Goal: Information Seeking & Learning: Check status

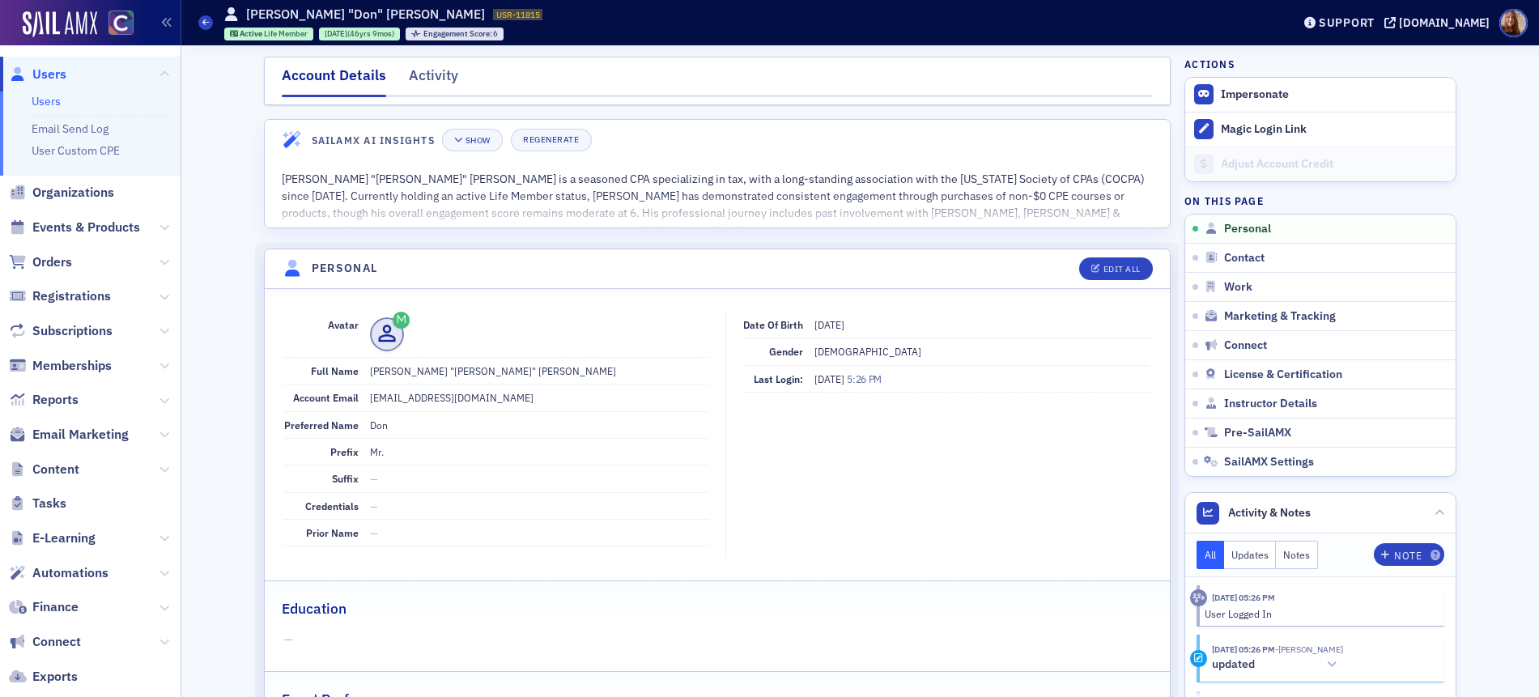
click at [427, 61] on div "Account Details Activity" at bounding box center [717, 81] width 906 height 49
click at [431, 67] on div "Activity" at bounding box center [433, 80] width 49 height 30
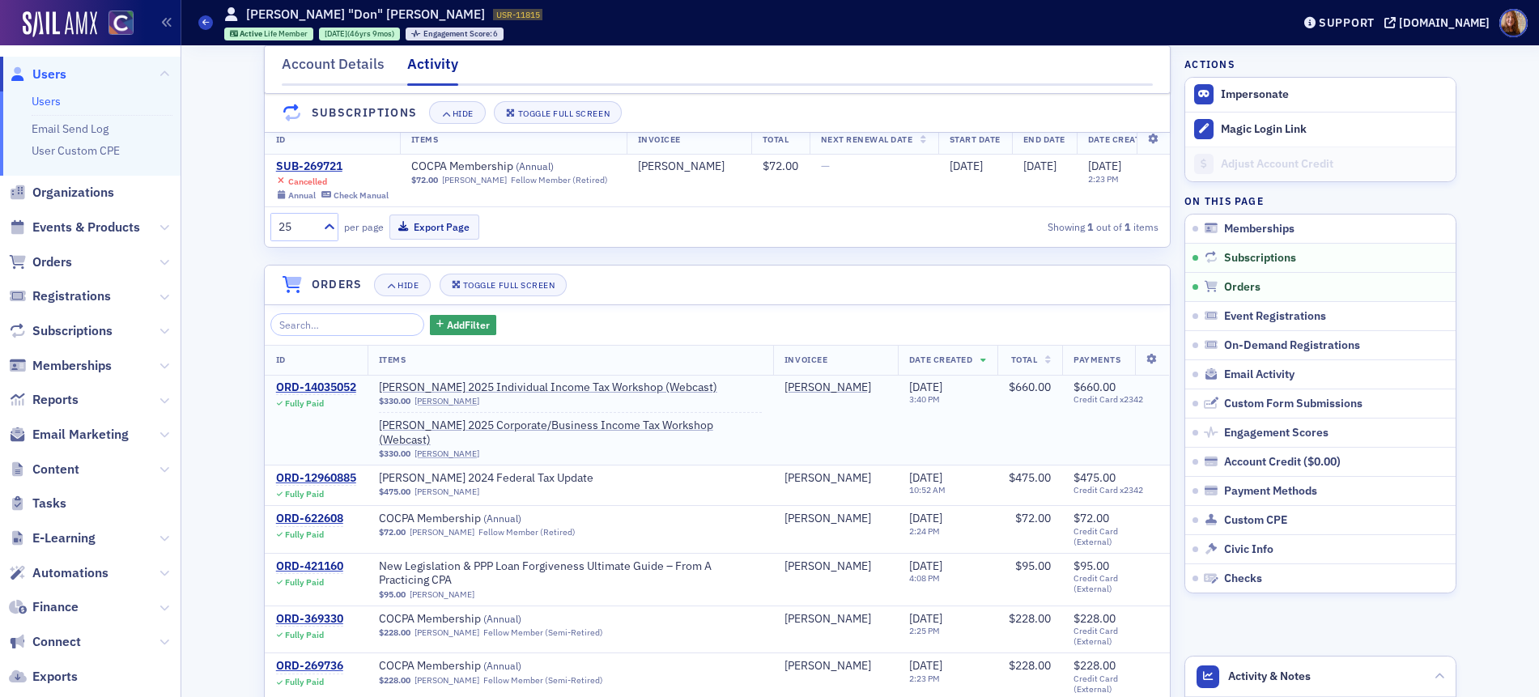
scroll to position [299, 0]
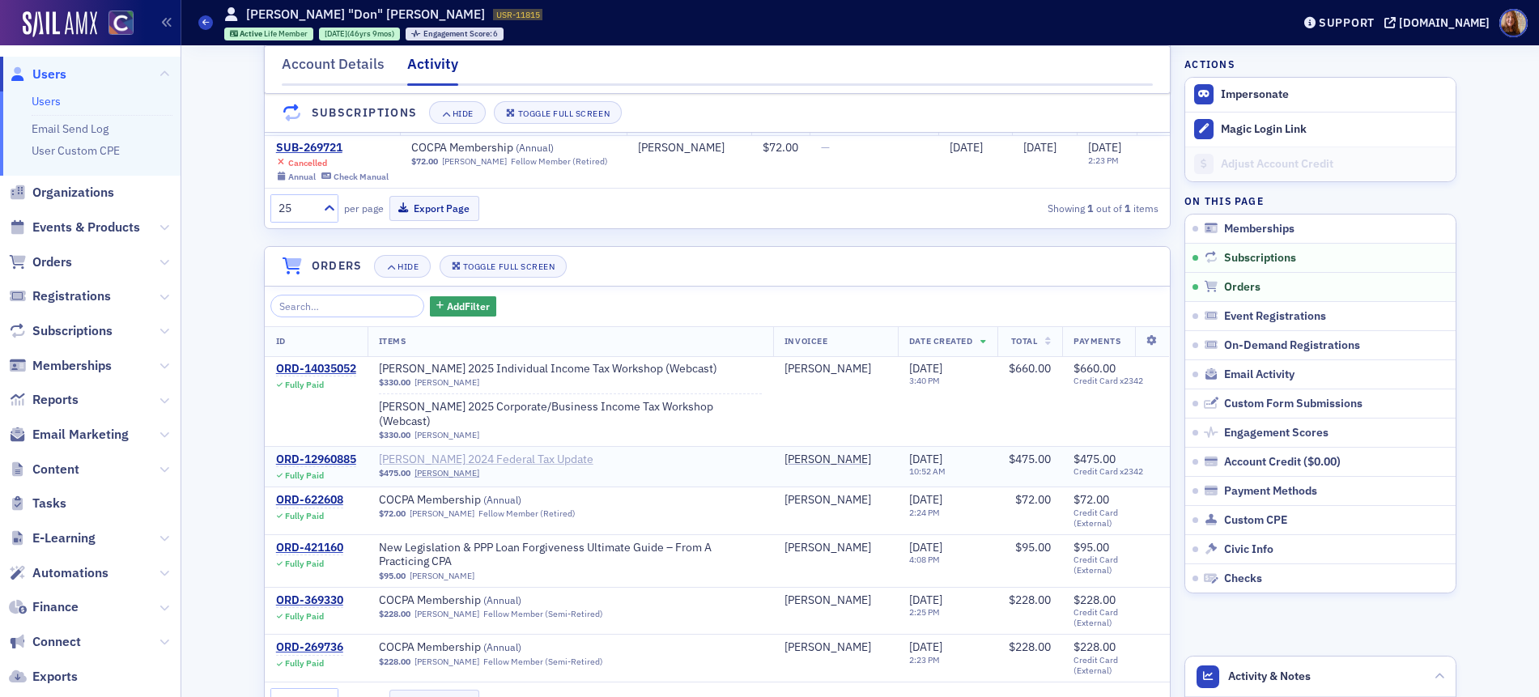
click at [507, 458] on span "Don Farmer 2024 Federal Tax Update" at bounding box center [486, 459] width 214 height 15
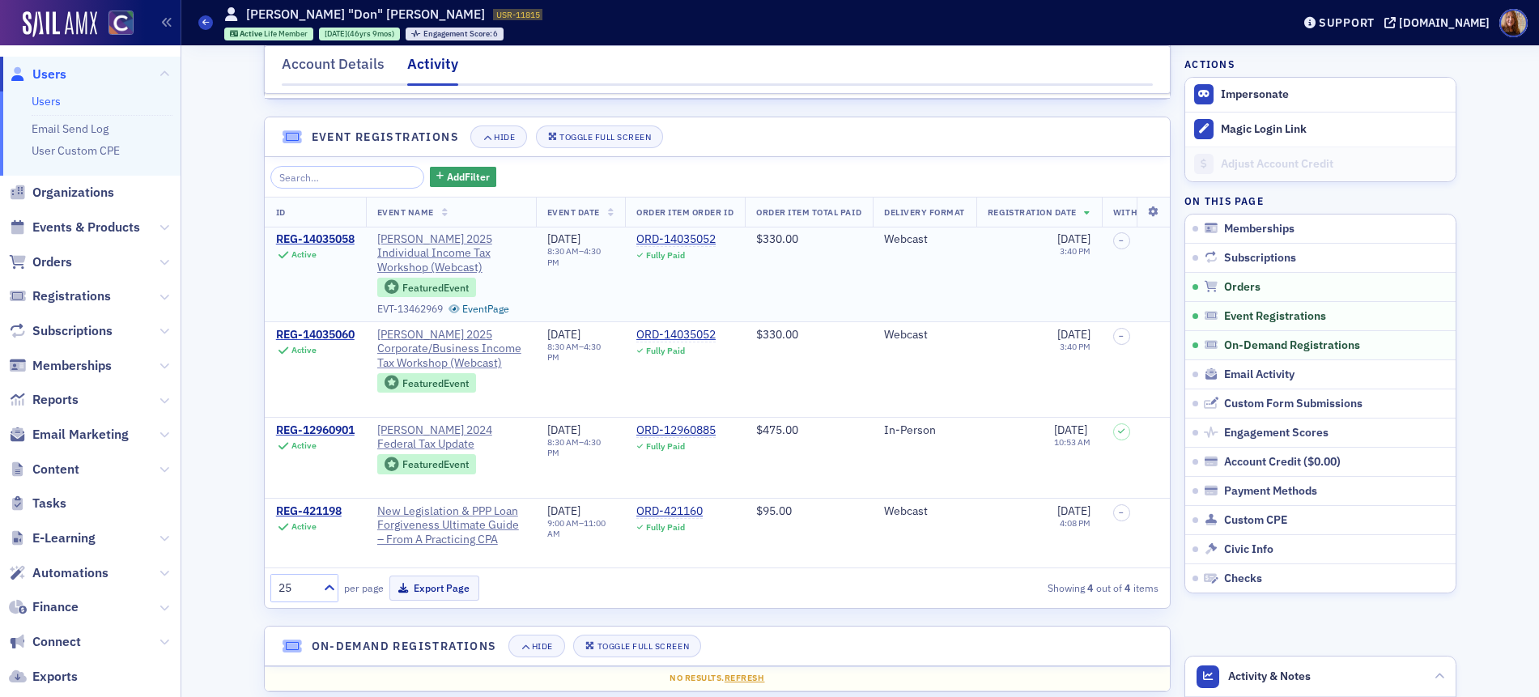
scroll to position [957, 0]
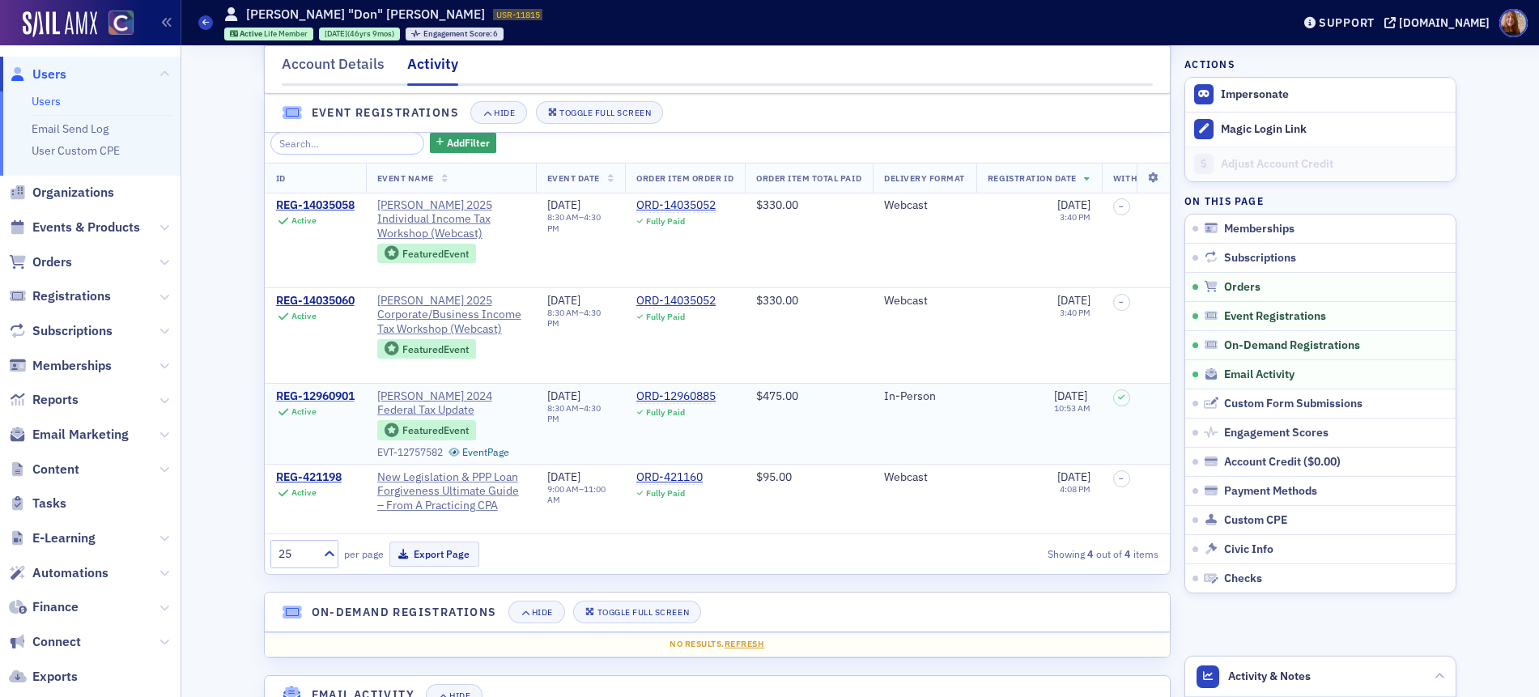
click at [322, 390] on div "REG-12960901" at bounding box center [315, 396] width 79 height 15
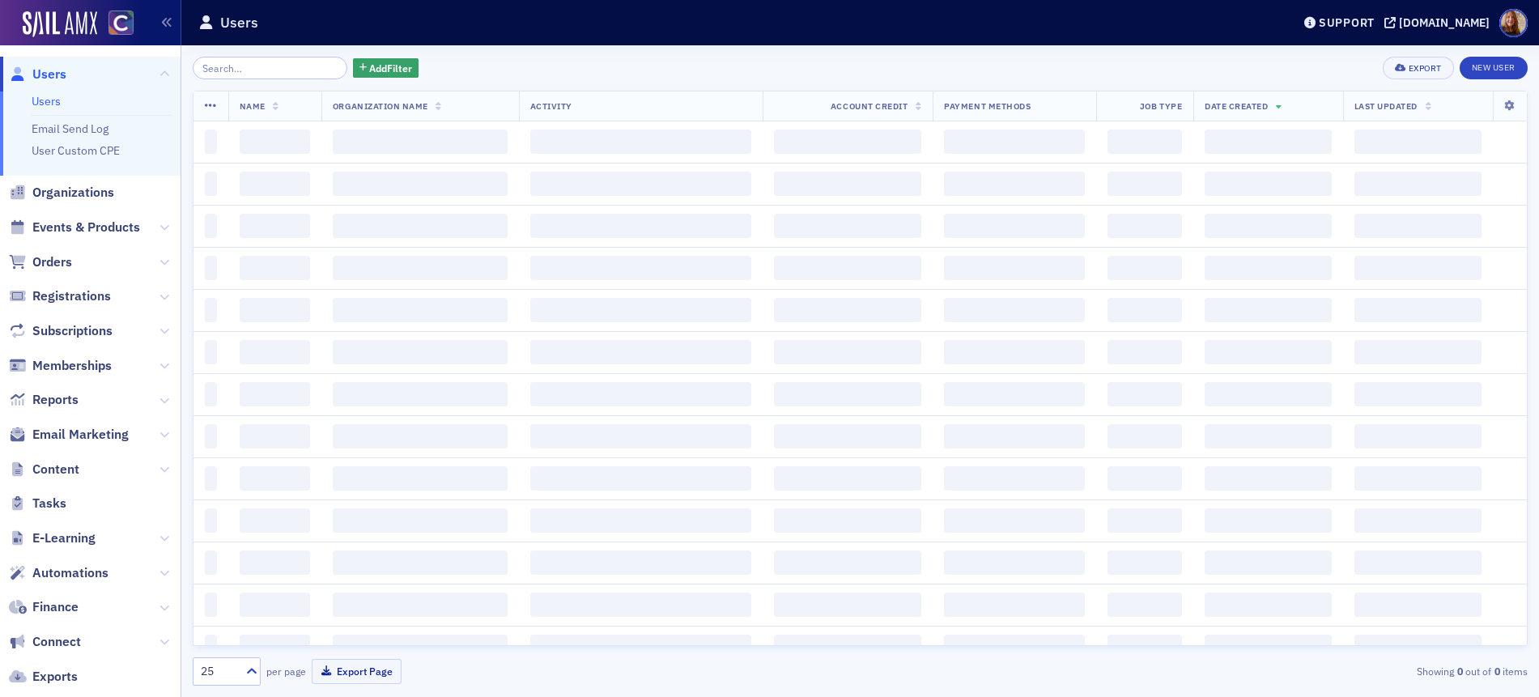
click at [53, 73] on span "Users" at bounding box center [49, 75] width 34 height 18
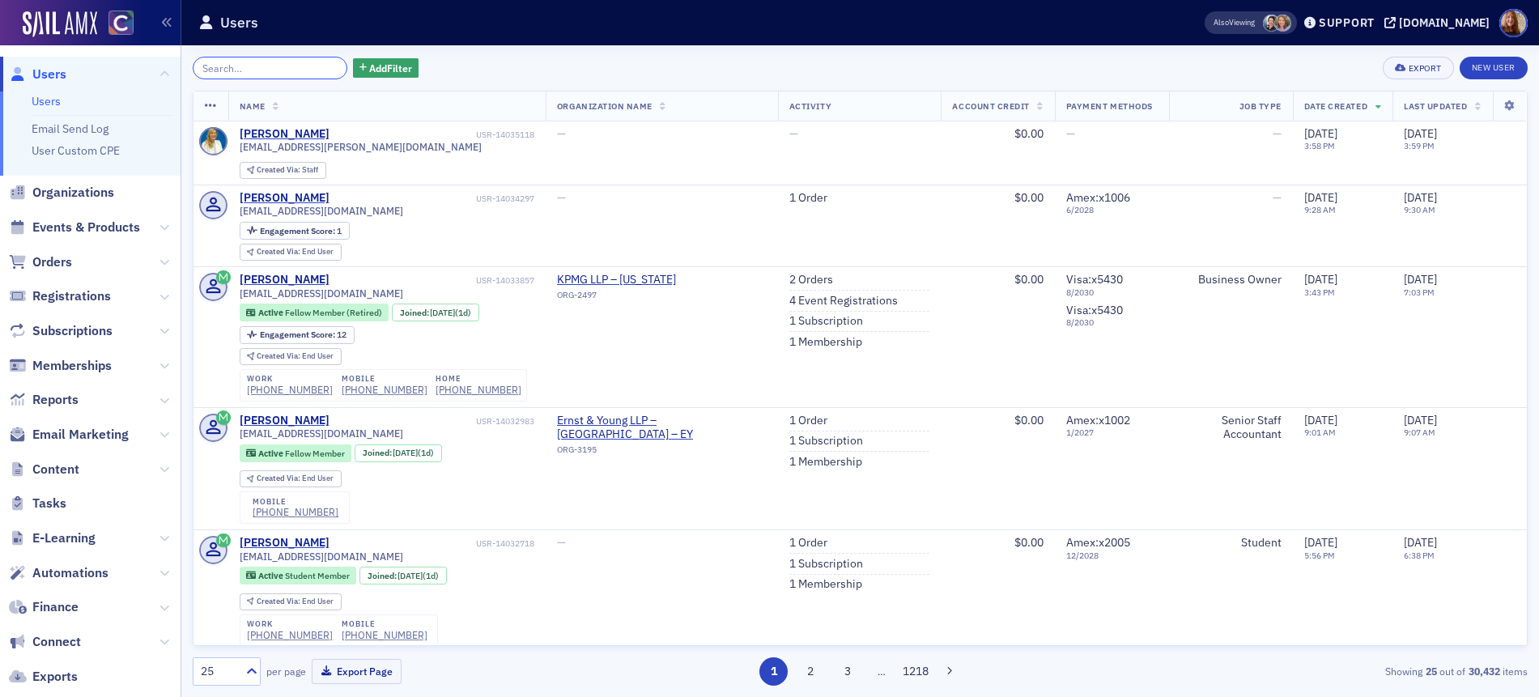
click at [234, 70] on input "search" at bounding box center [270, 68] width 155 height 23
paste input "paul.orban@dish.com"
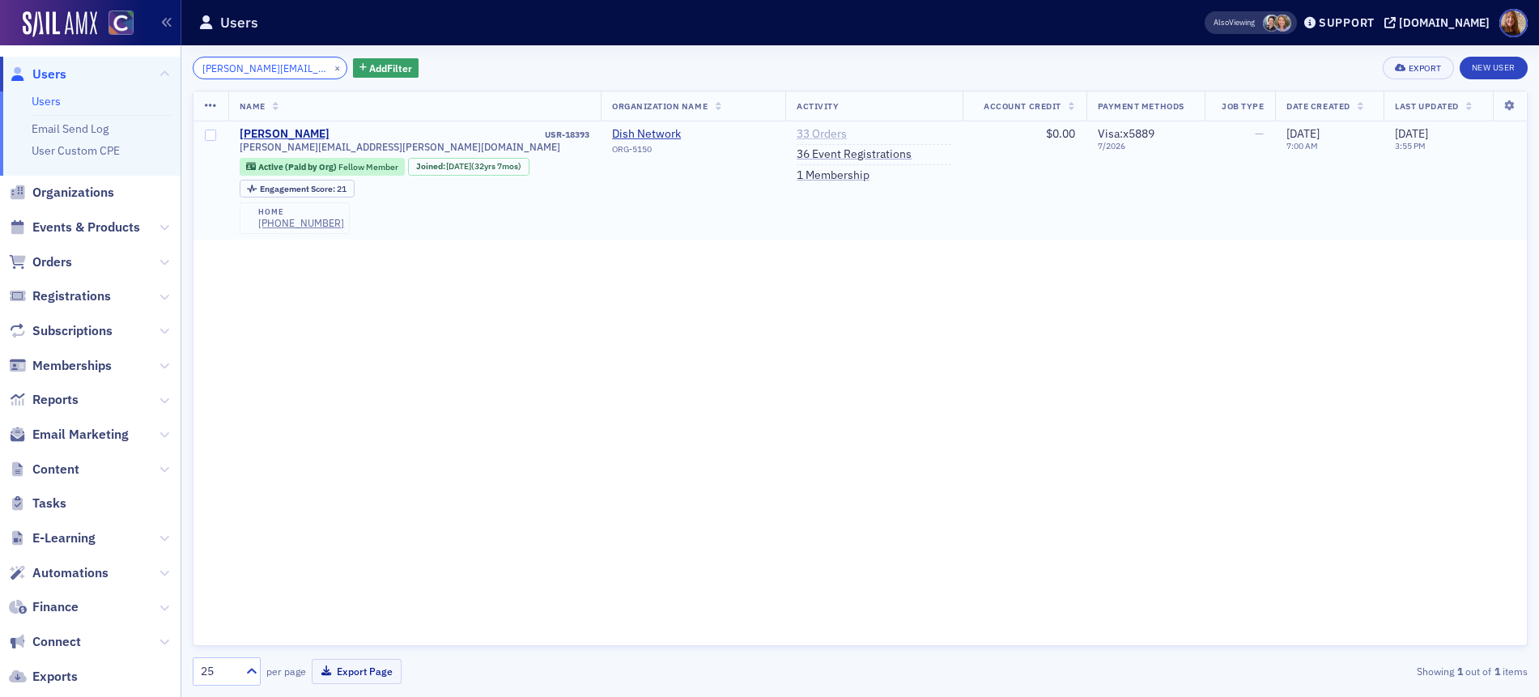
type input "paul.orban@dish.com"
click at [827, 129] on link "33 Orders" at bounding box center [821, 134] width 50 height 15
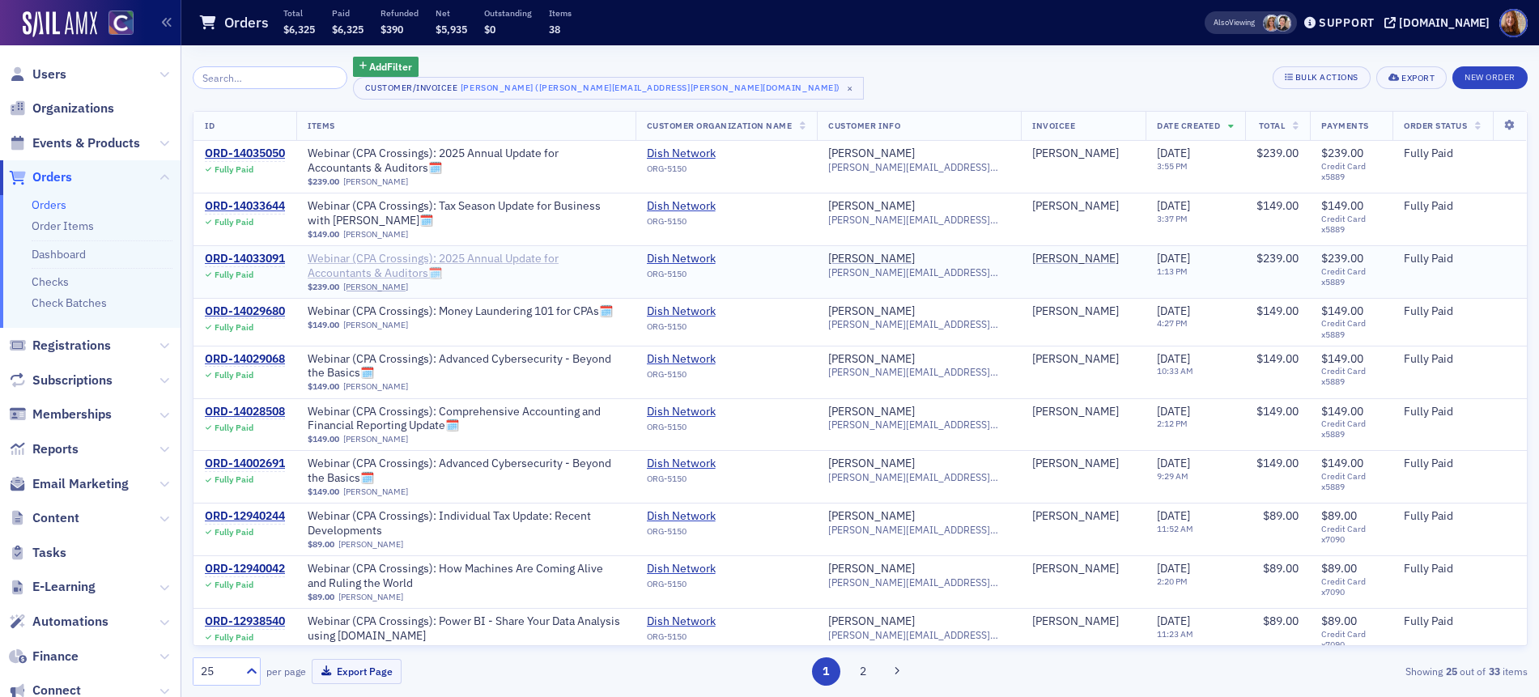
click at [587, 261] on span "Webinar (CPA Crossings): 2025 Annual Update for Accountants & Auditors🗓️" at bounding box center [466, 266] width 316 height 28
click at [516, 152] on span "Webinar (CPA Crossings): 2025 Annual Update for Accountants & Auditors🗓️" at bounding box center [466, 160] width 316 height 28
drag, startPoint x: 976, startPoint y: 172, endPoint x: 868, endPoint y: 172, distance: 108.5
click at [868, 172] on td "Paul Orban paul.orban@dish.com" at bounding box center [919, 167] width 204 height 52
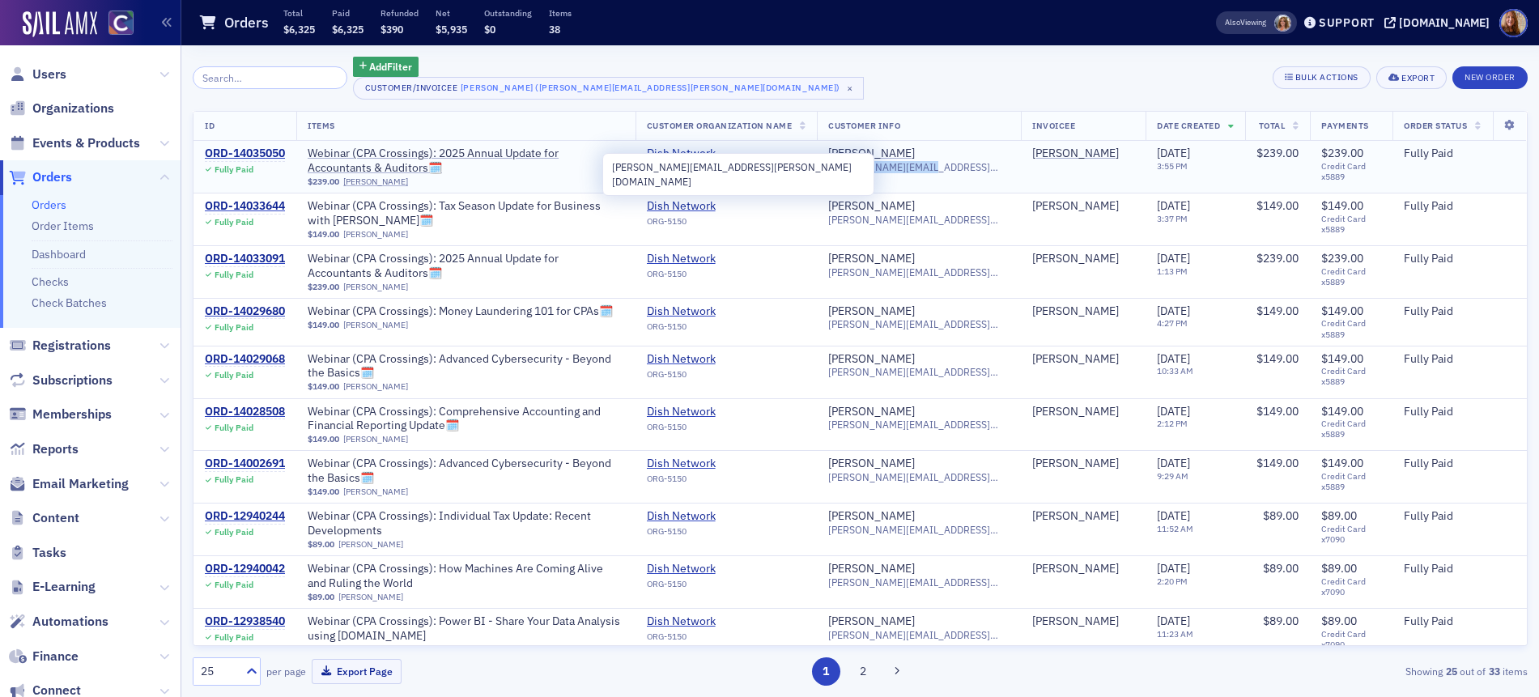
copy span "paul.orban@dish.com"
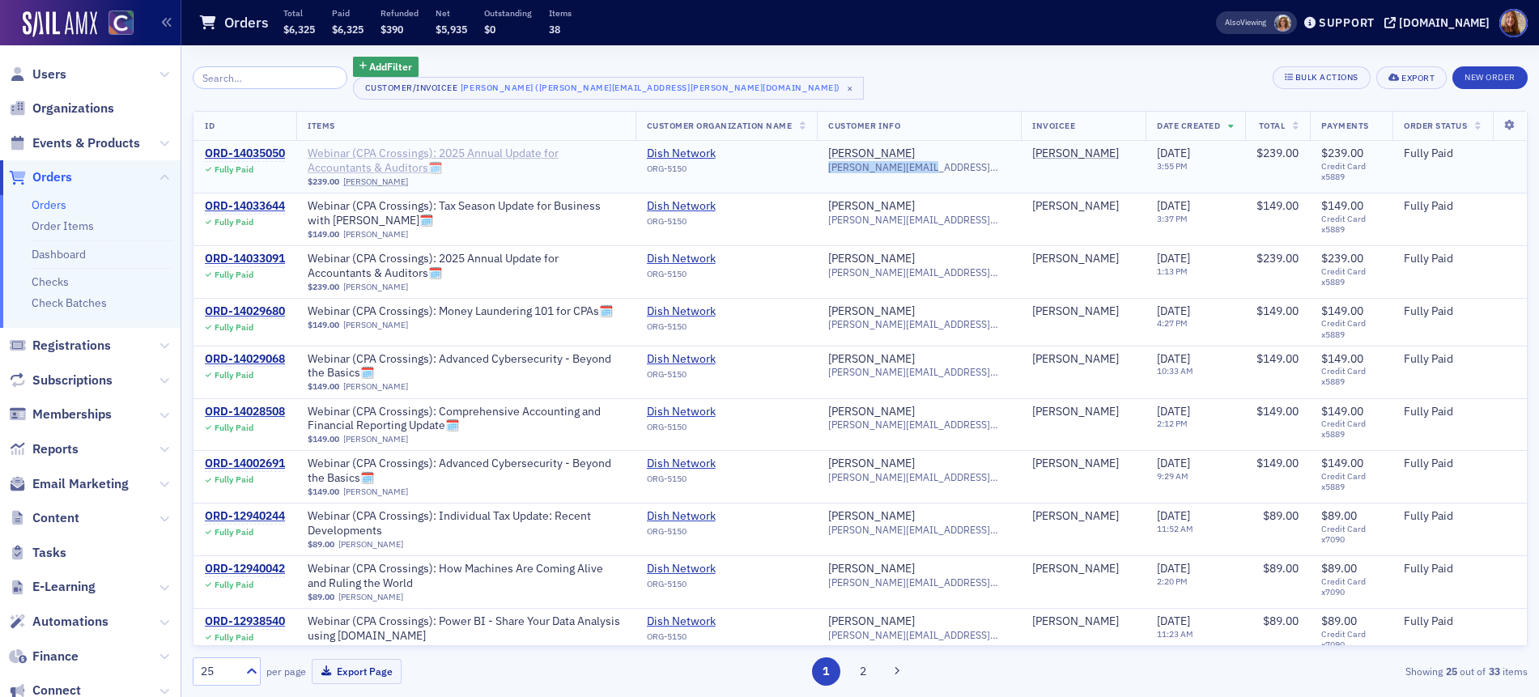
click at [499, 155] on span "Webinar (CPA Crossings): 2025 Annual Update for Accountants & Auditors🗓️" at bounding box center [466, 160] width 316 height 28
click at [541, 258] on span "Webinar (CPA Crossings): 2025 Annual Update for Accountants & Auditors🗓️" at bounding box center [466, 266] width 316 height 28
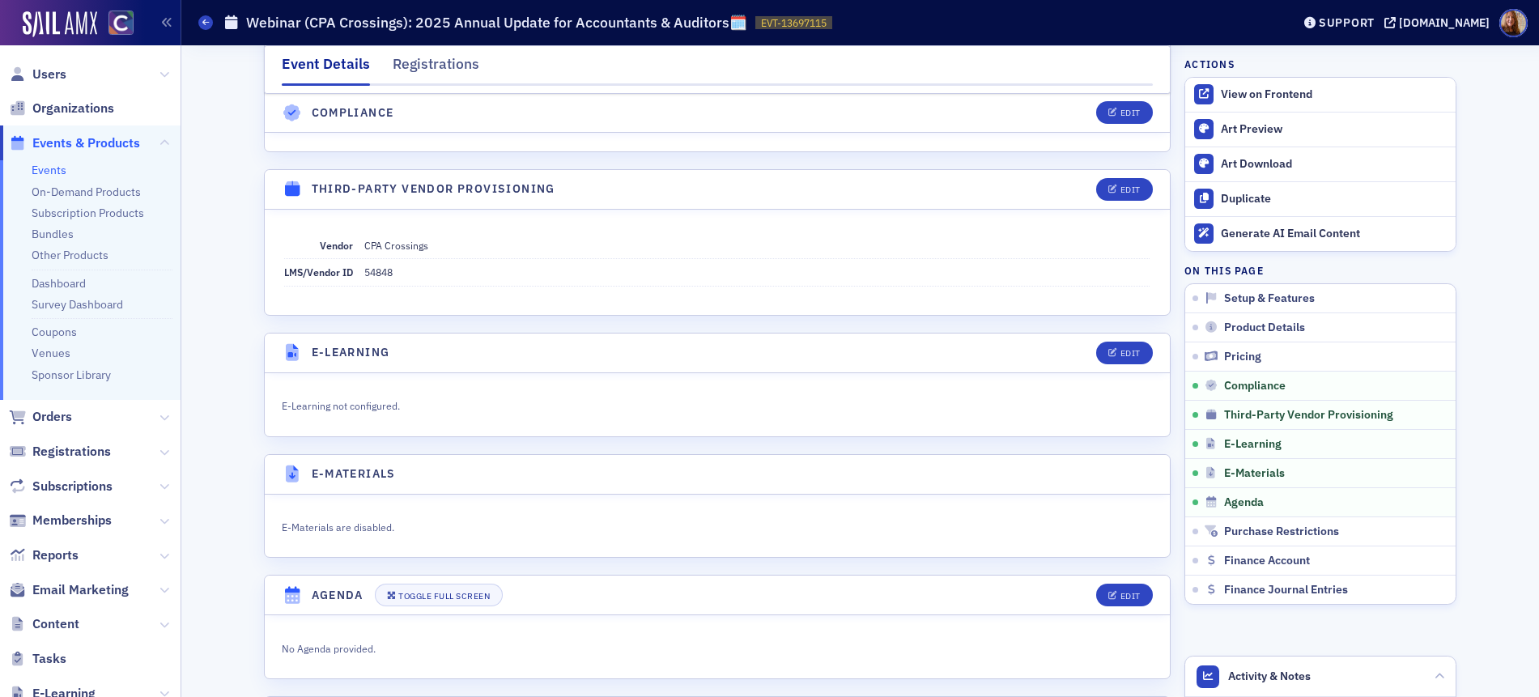
scroll to position [2207, 0]
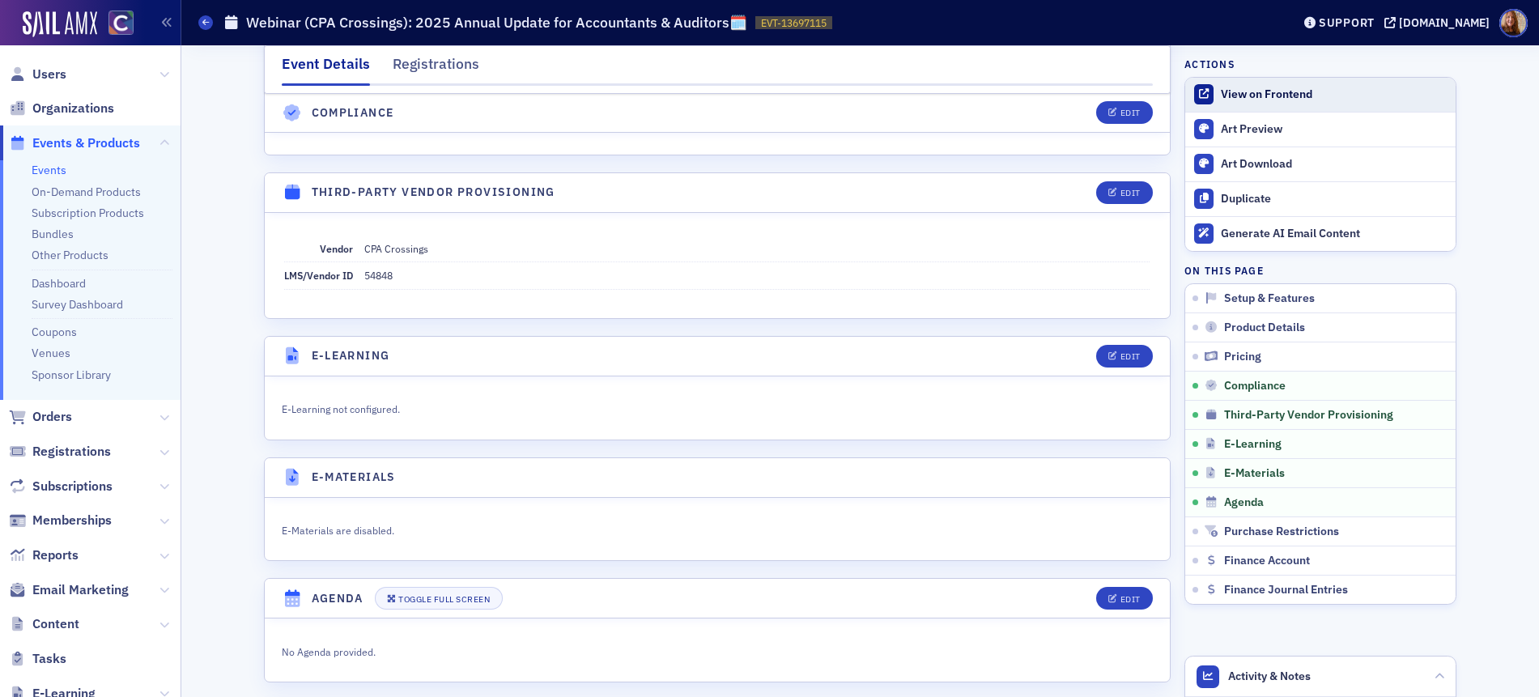
click at [1256, 91] on div "View on Frontend" at bounding box center [1333, 94] width 227 height 15
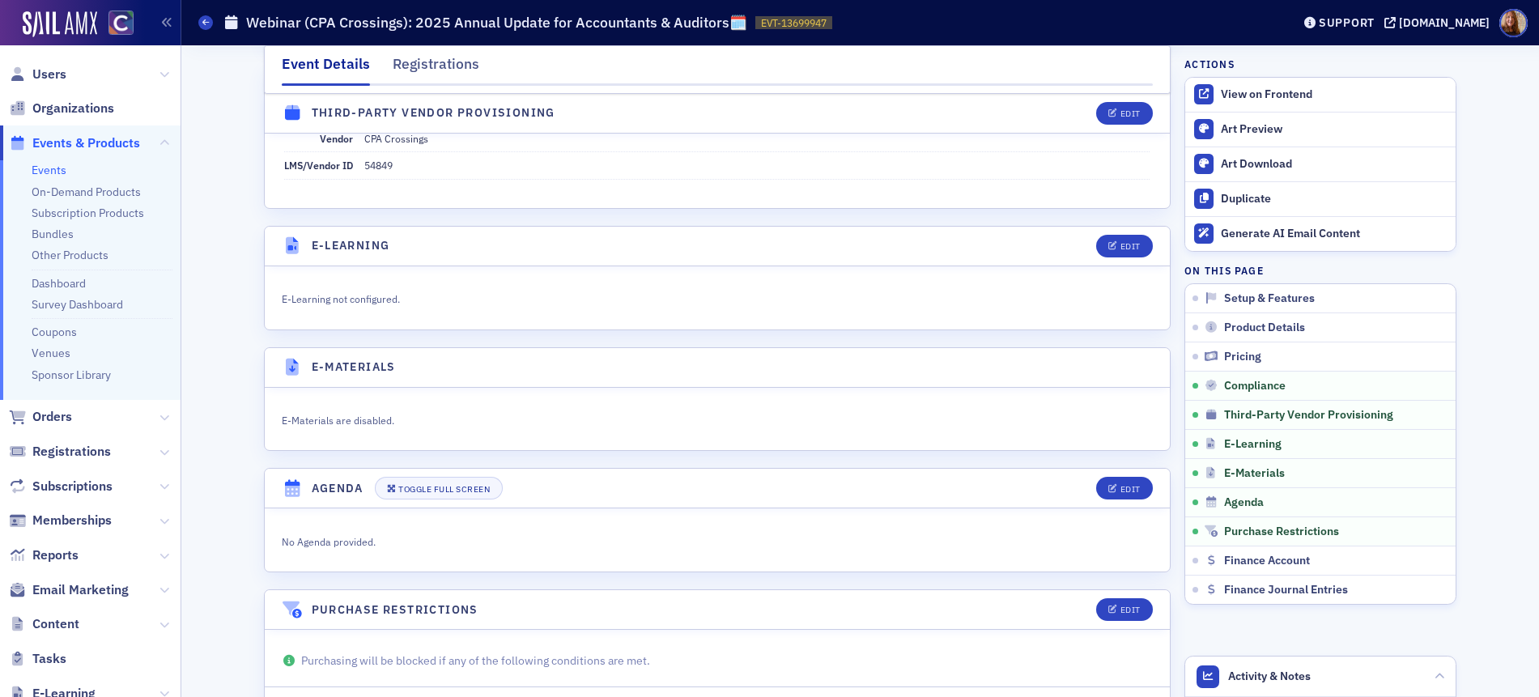
scroll to position [2316, 0]
click at [1285, 97] on div "View on Frontend" at bounding box center [1333, 94] width 227 height 15
